Goal: Information Seeking & Learning: Learn about a topic

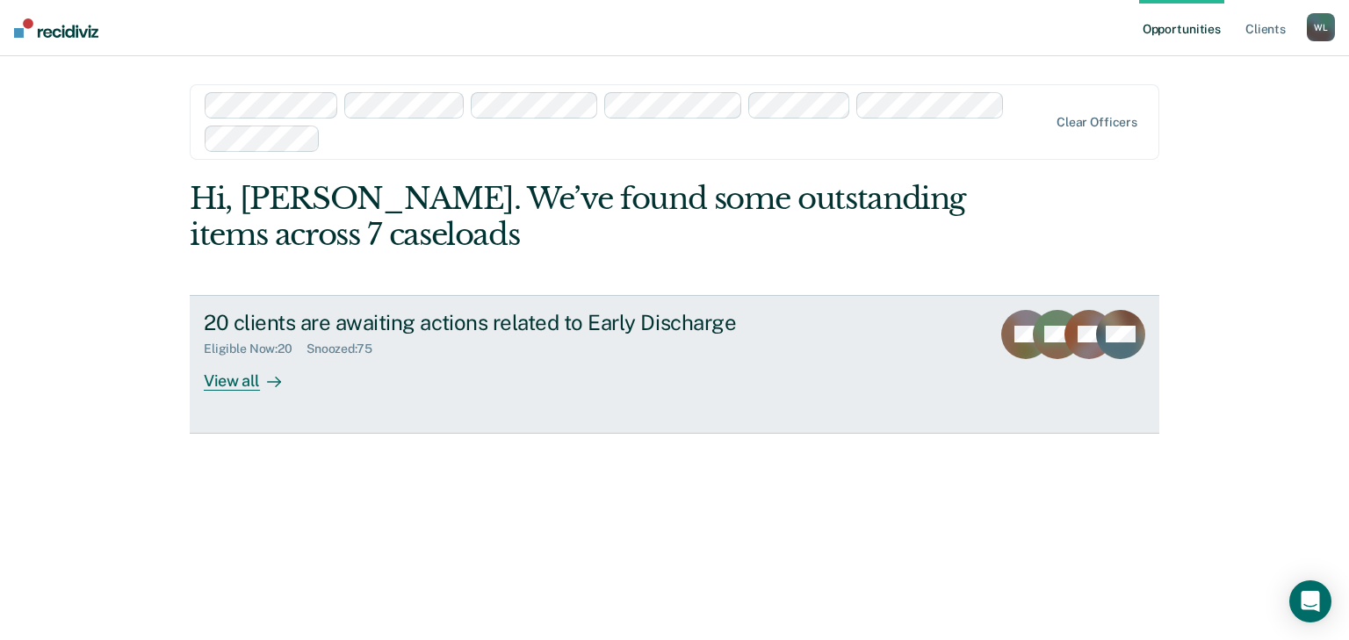
click at [216, 374] on div "View all" at bounding box center [253, 374] width 98 height 34
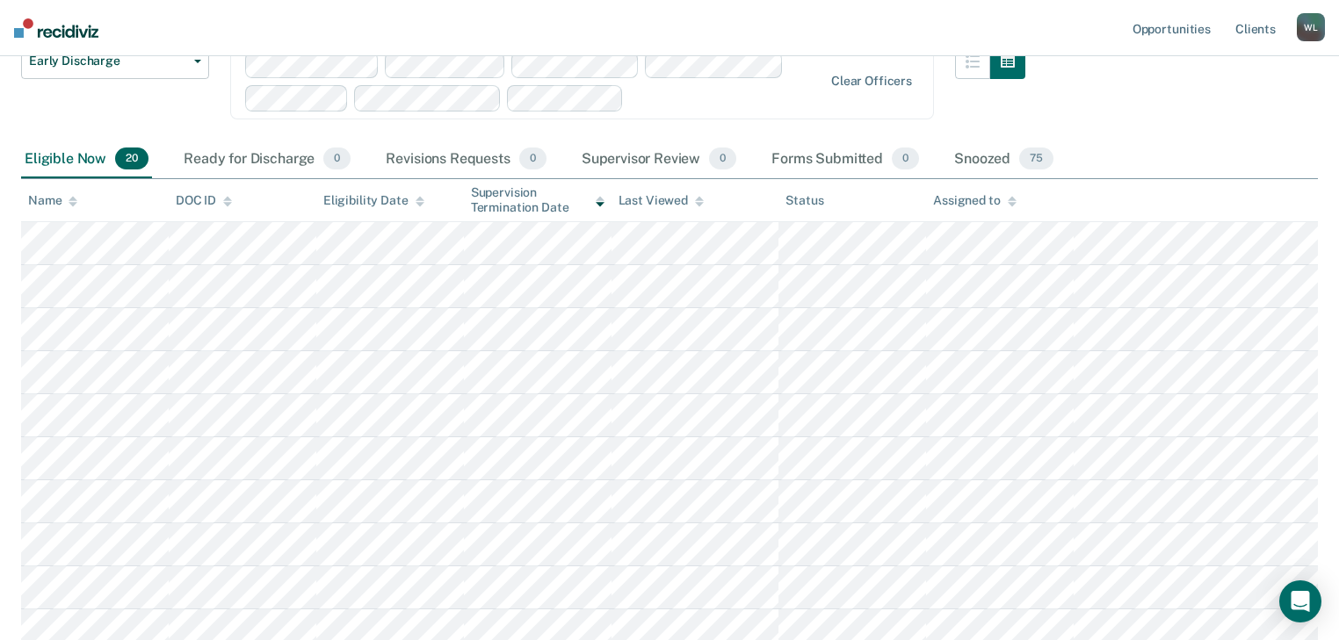
scroll to position [141, 0]
